Goal: Navigation & Orientation: Find specific page/section

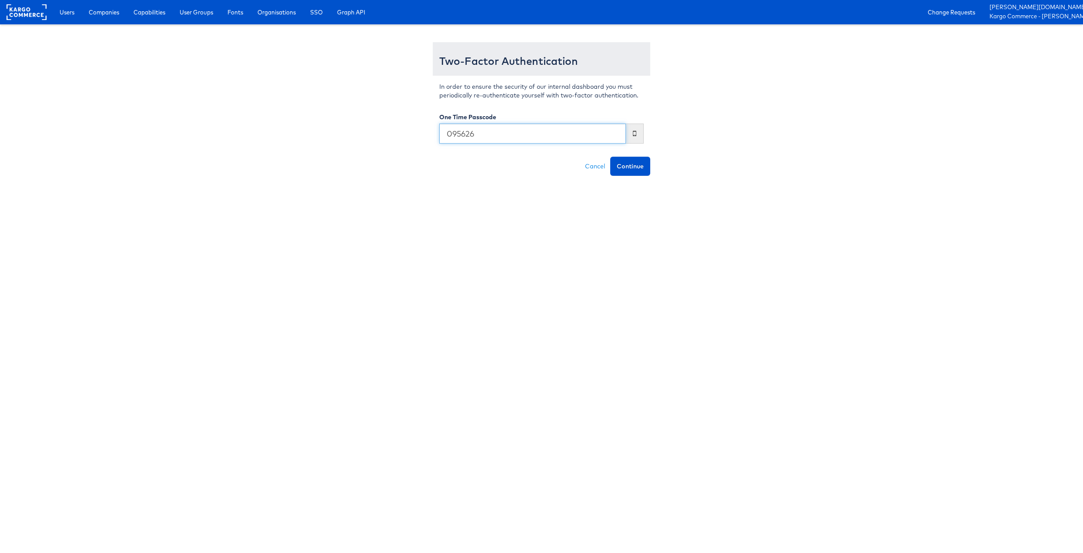
type input "095626"
click at [610, 157] on button "Continue" at bounding box center [630, 166] width 40 height 19
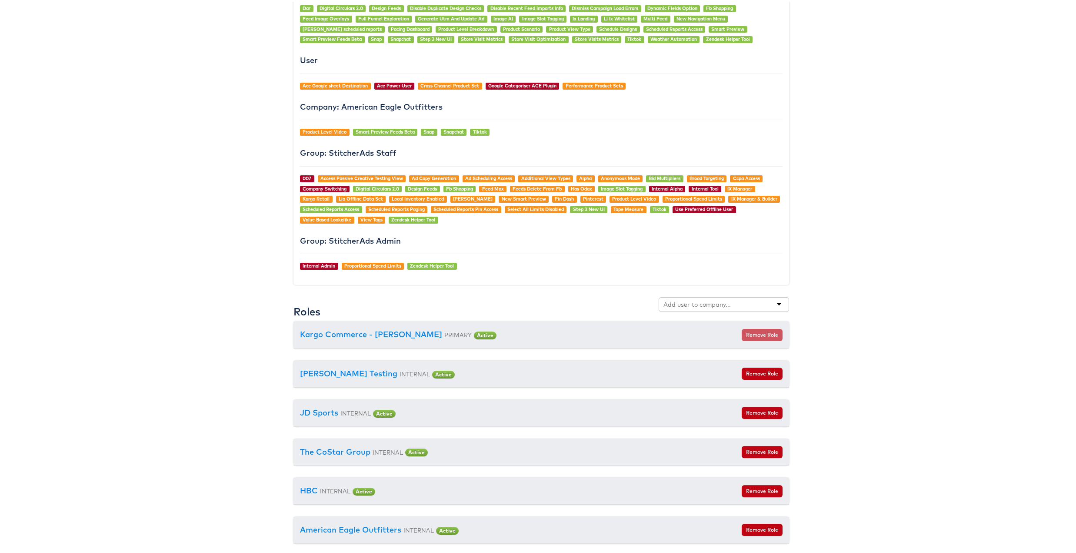
scroll to position [730, 0]
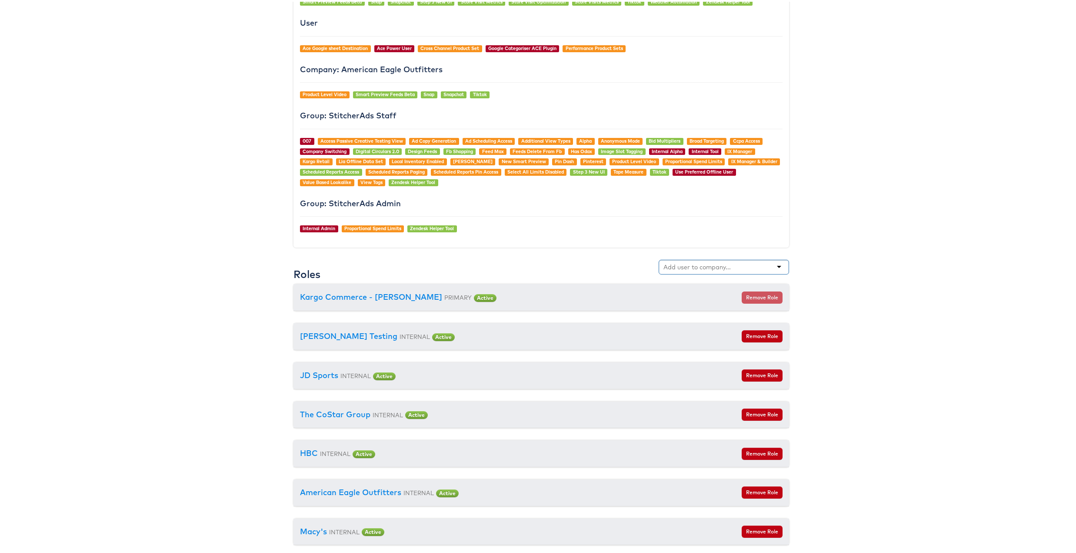
click at [687, 264] on input "text" at bounding box center [698, 265] width 69 height 9
type input "american"
type input "Bel"
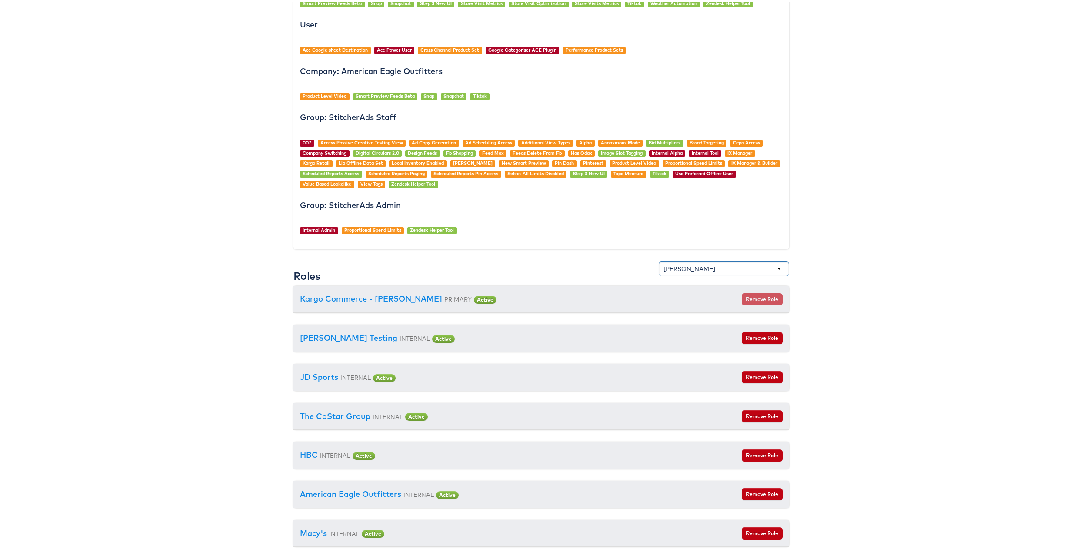
scroll to position [726, 0]
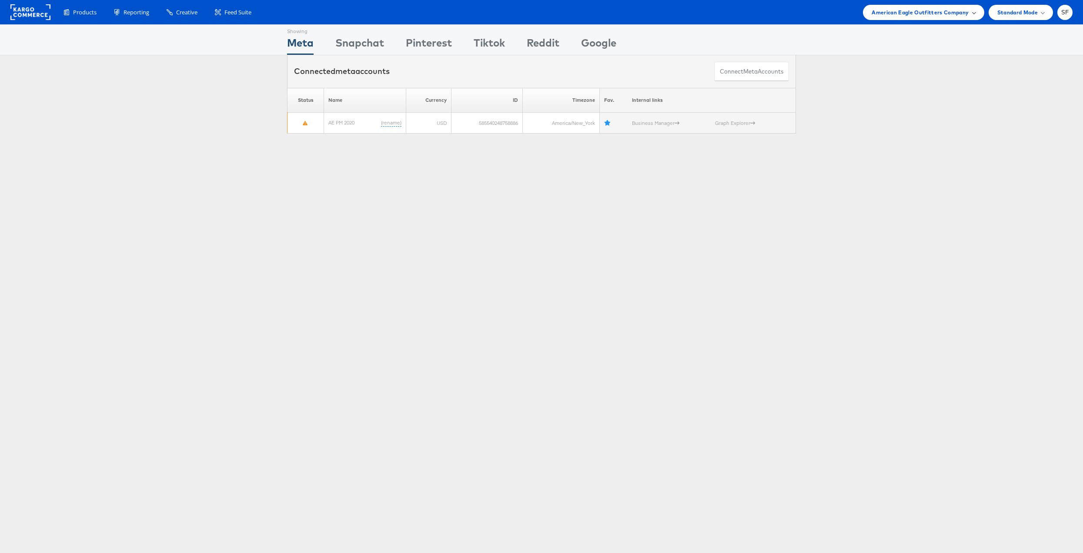
click at [903, 11] on span "American Eagle Outfitters Company" at bounding box center [919, 12] width 97 height 9
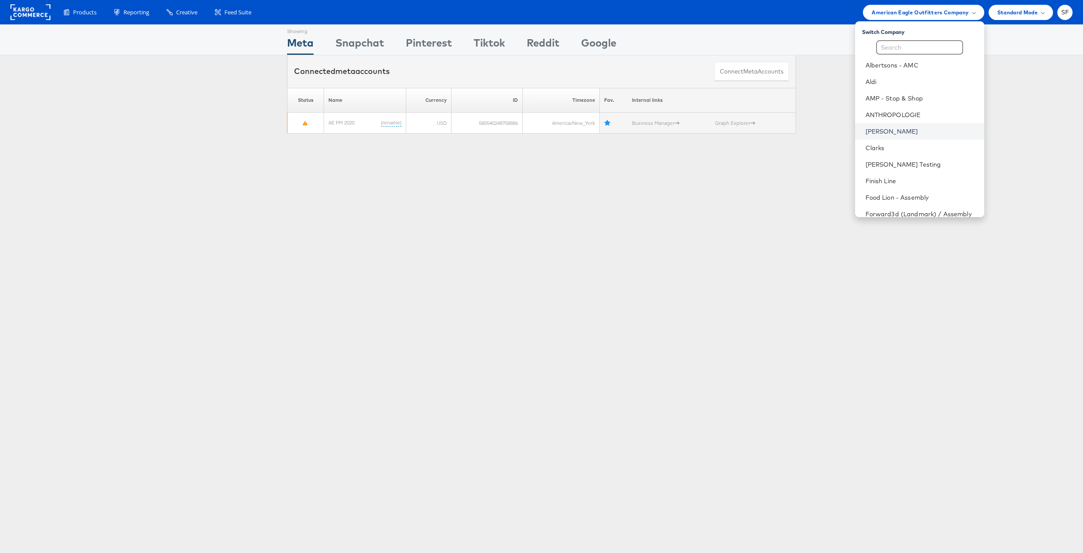
click at [881, 129] on link "[PERSON_NAME]" at bounding box center [921, 131] width 112 height 9
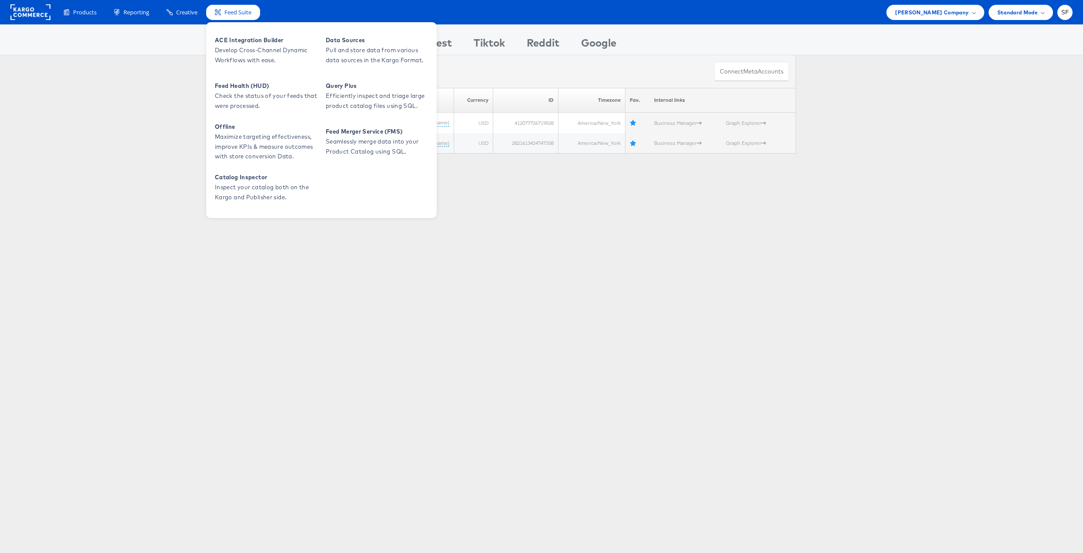
click at [236, 12] on span "Feed Suite" at bounding box center [237, 12] width 27 height 8
click at [239, 42] on span "ACE Integration Builder" at bounding box center [267, 40] width 104 height 10
